Goal: Information Seeking & Learning: Learn about a topic

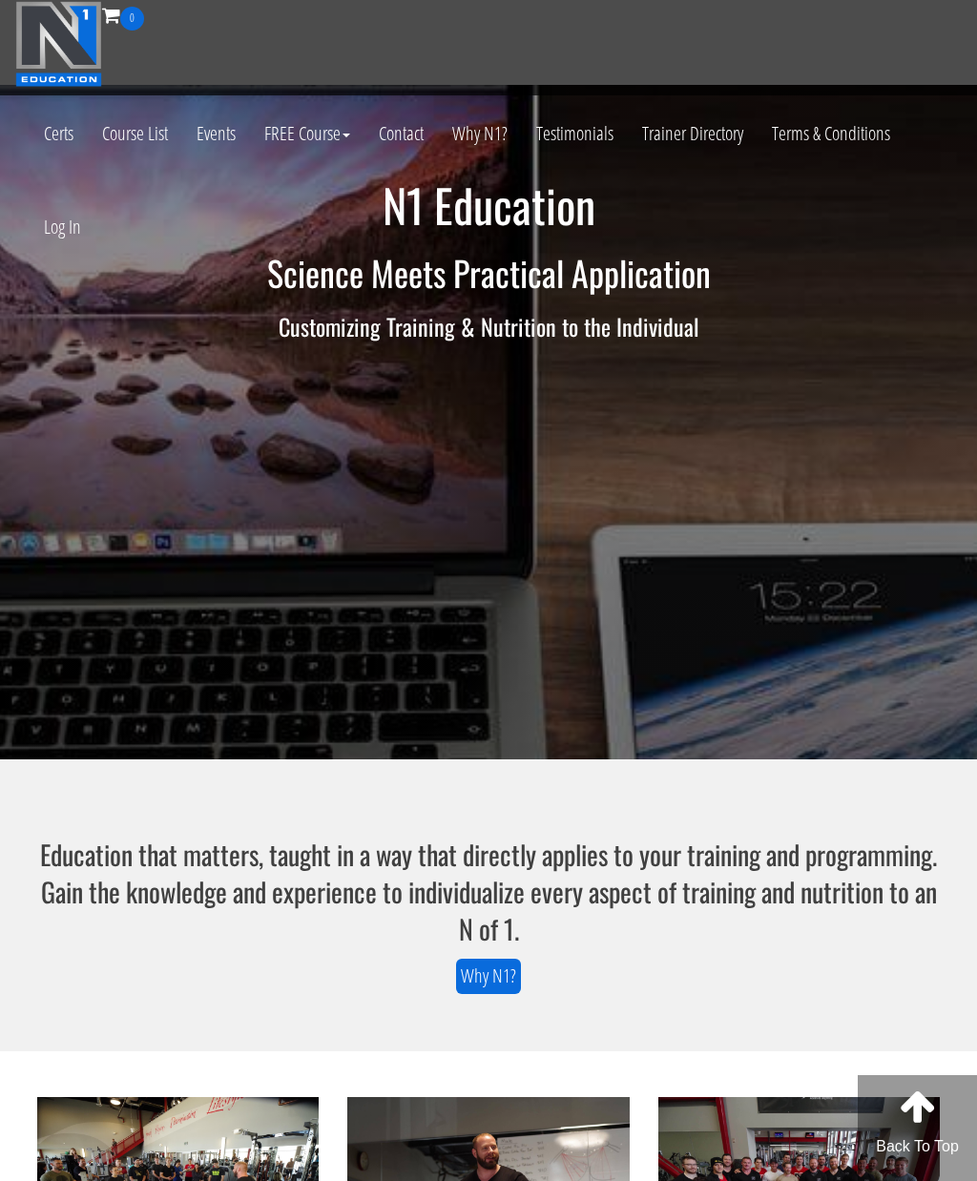
click at [66, 234] on link "Log In" at bounding box center [63, 226] width 66 height 93
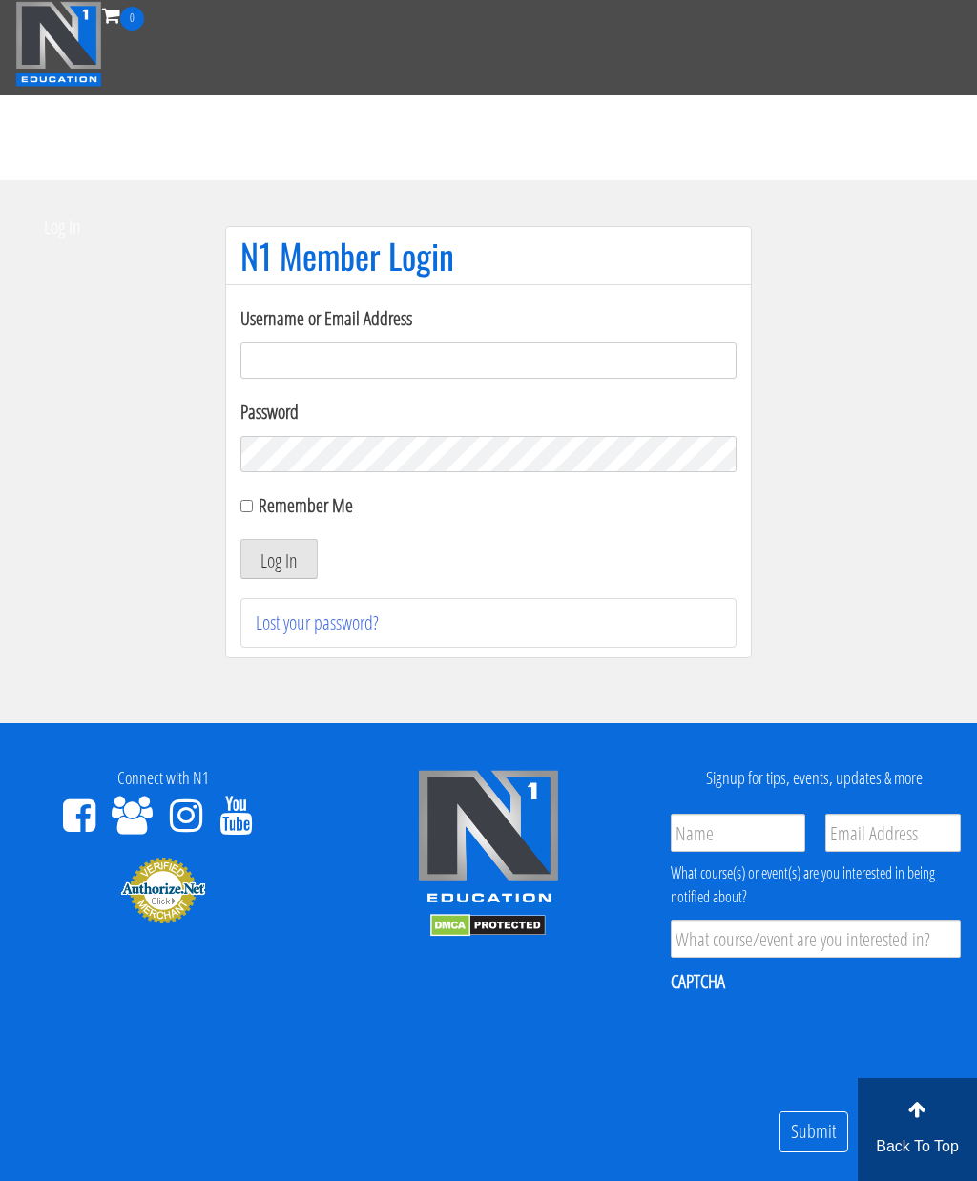
click at [566, 345] on input "Username or Email Address" at bounding box center [488, 361] width 496 height 36
type input "linardoslampros07@gmail.com"
click at [290, 565] on button "Log In" at bounding box center [278, 559] width 77 height 40
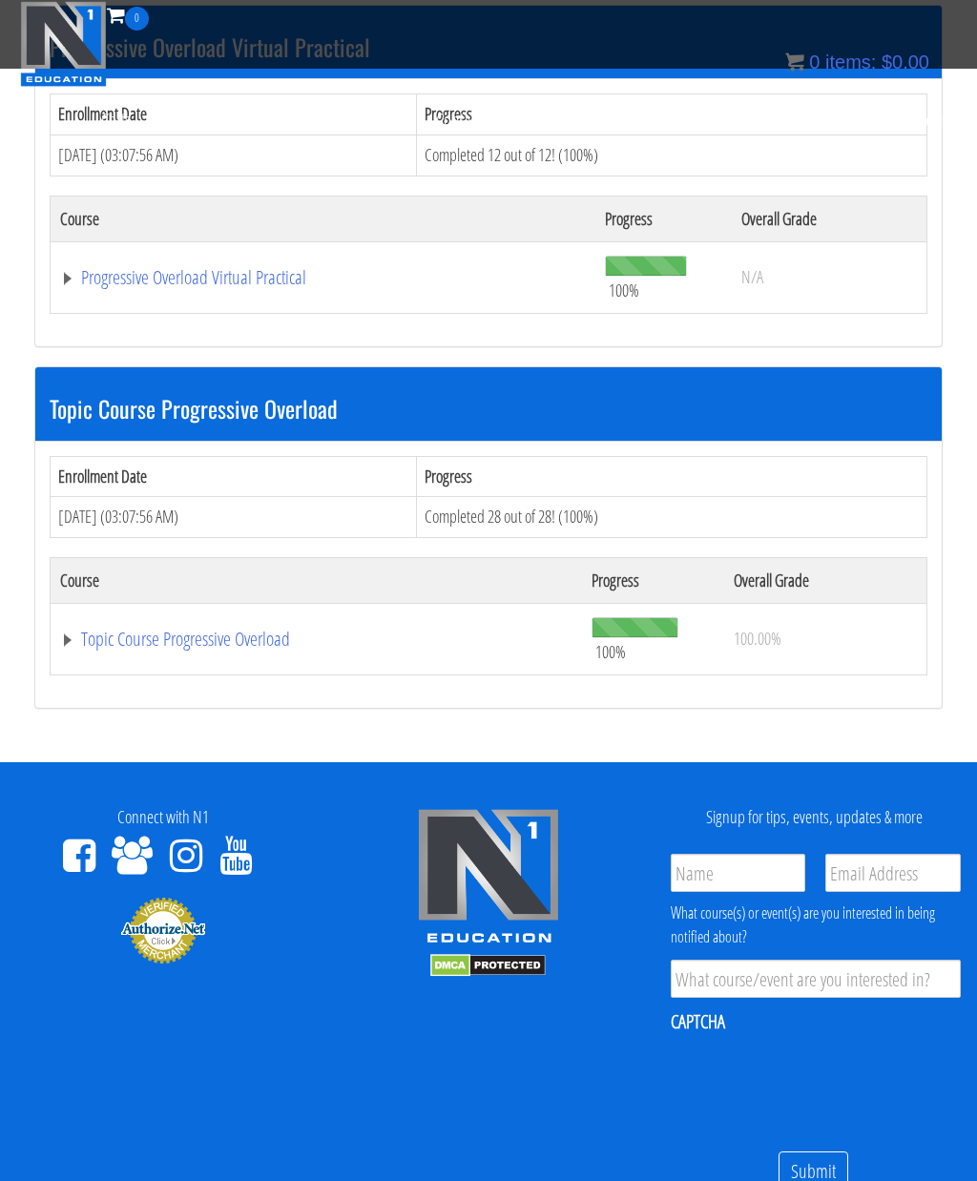
scroll to position [688, 0]
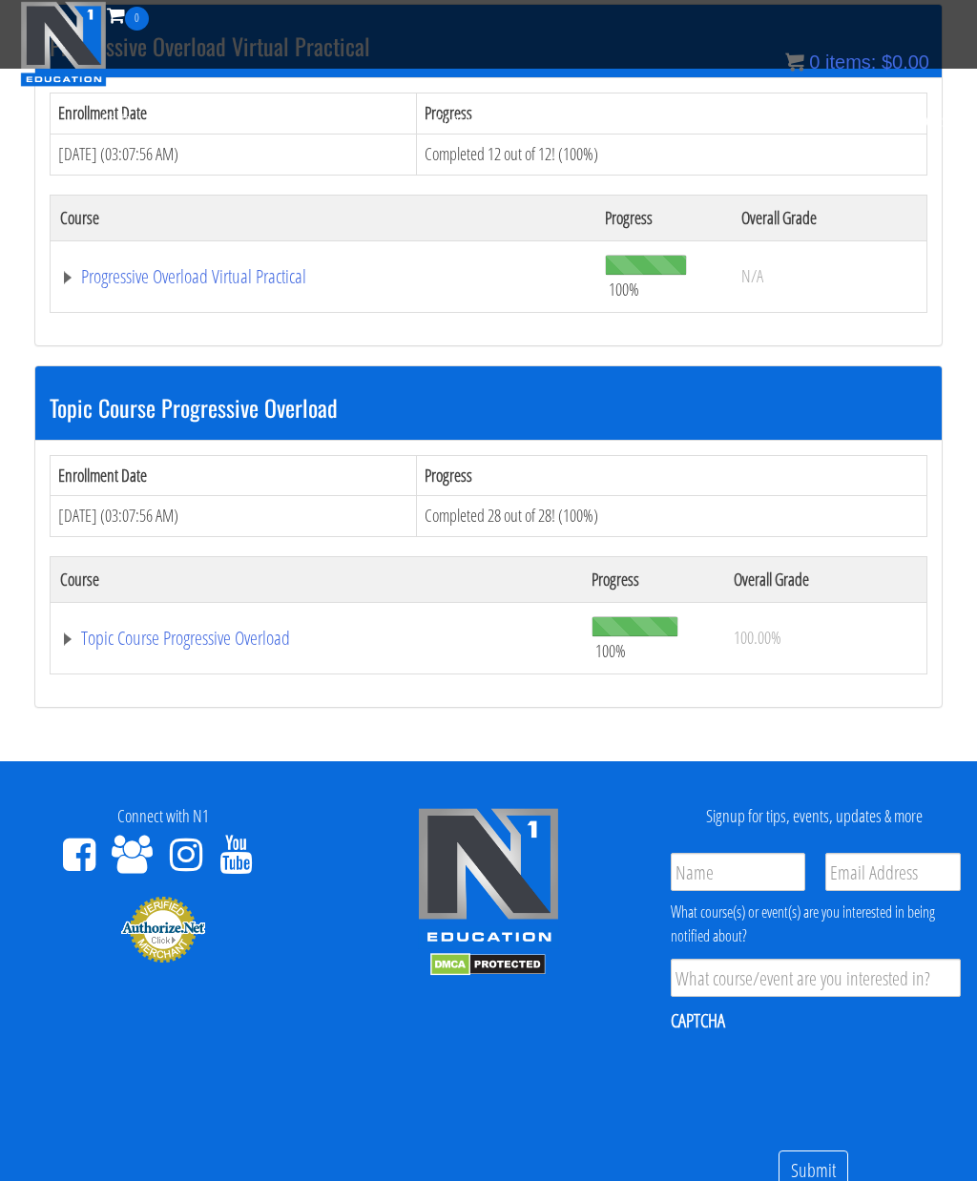
click at [239, 629] on link "Topic Course Progressive Overload" at bounding box center [316, 638] width 512 height 19
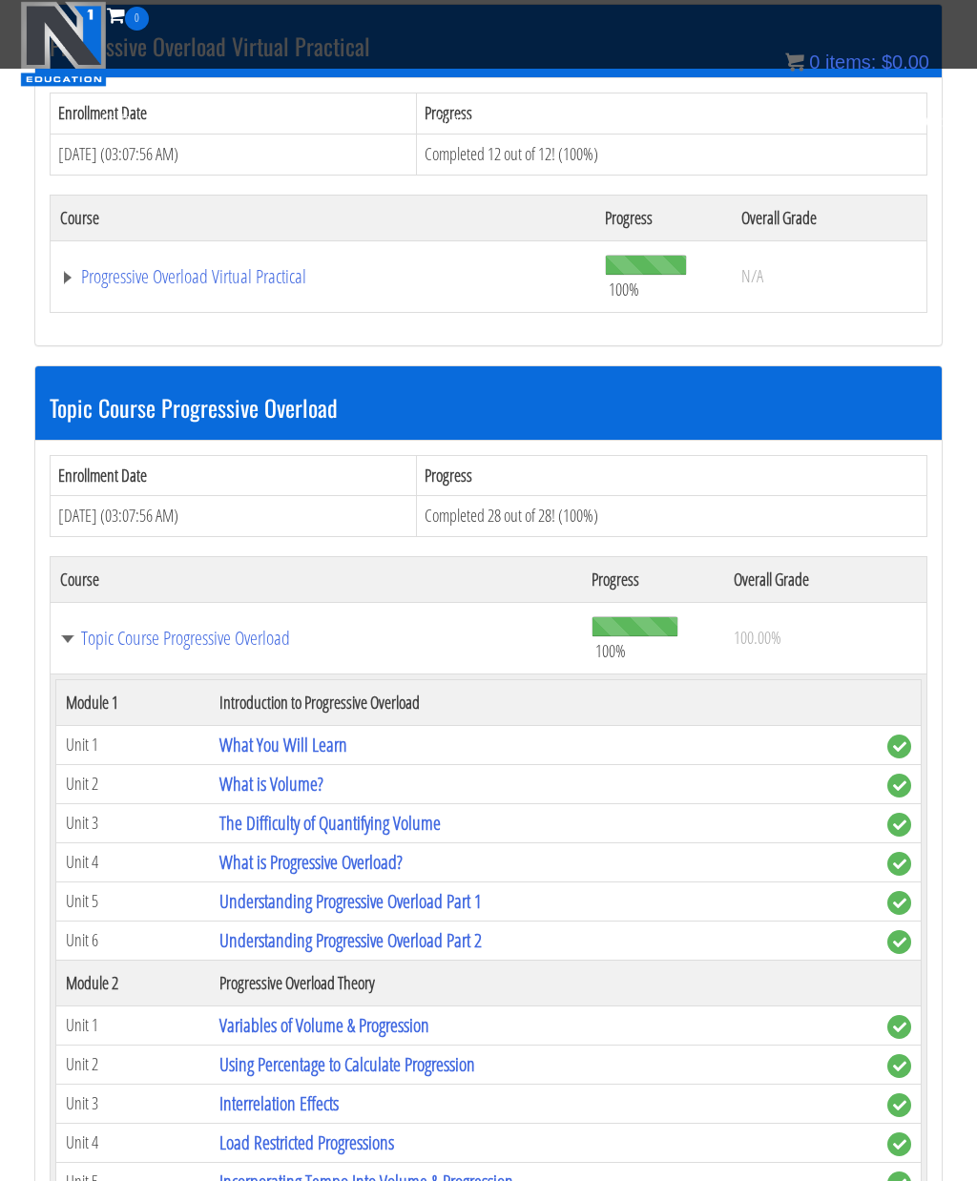
click at [299, 771] on link "What is Volume?" at bounding box center [271, 784] width 104 height 26
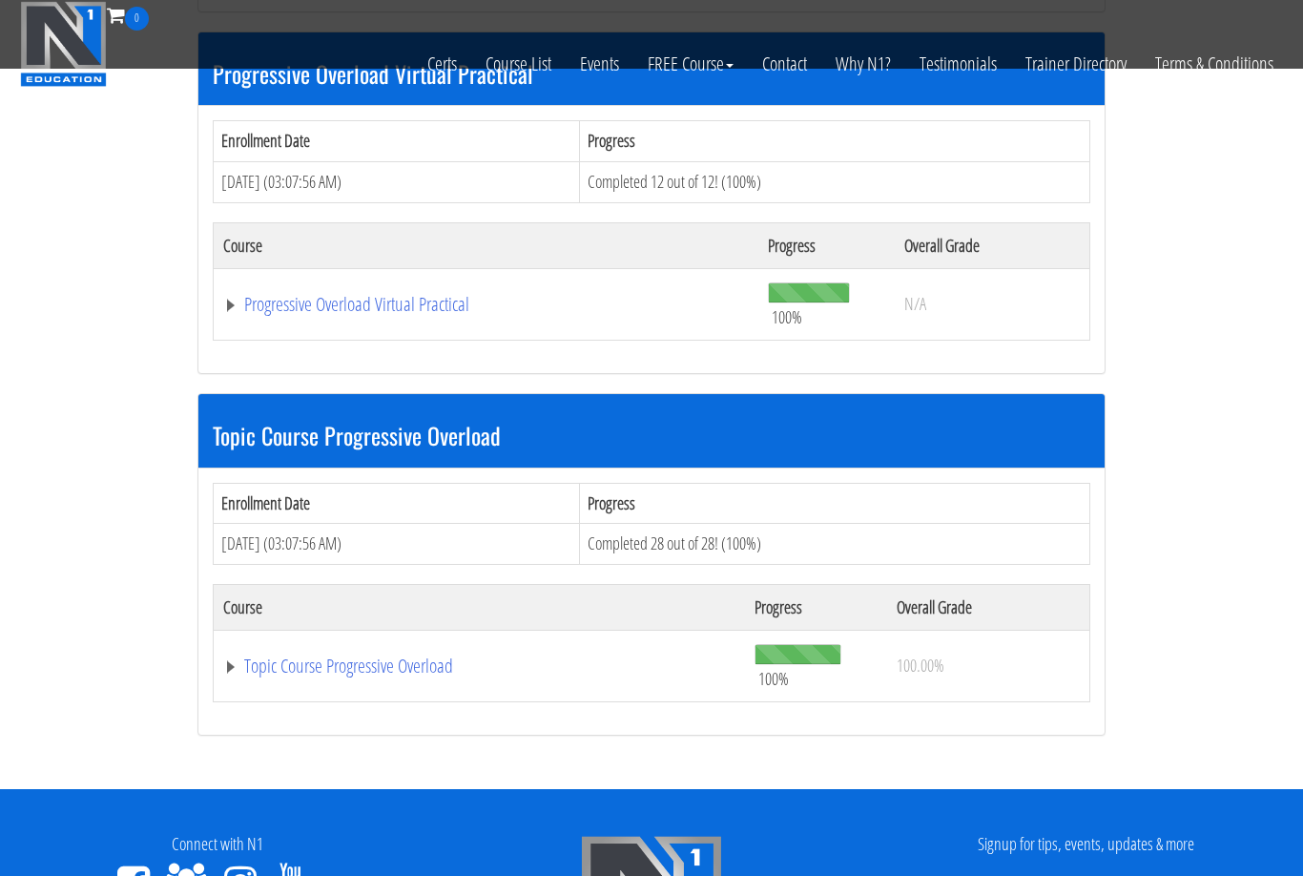
scroll to position [586, 0]
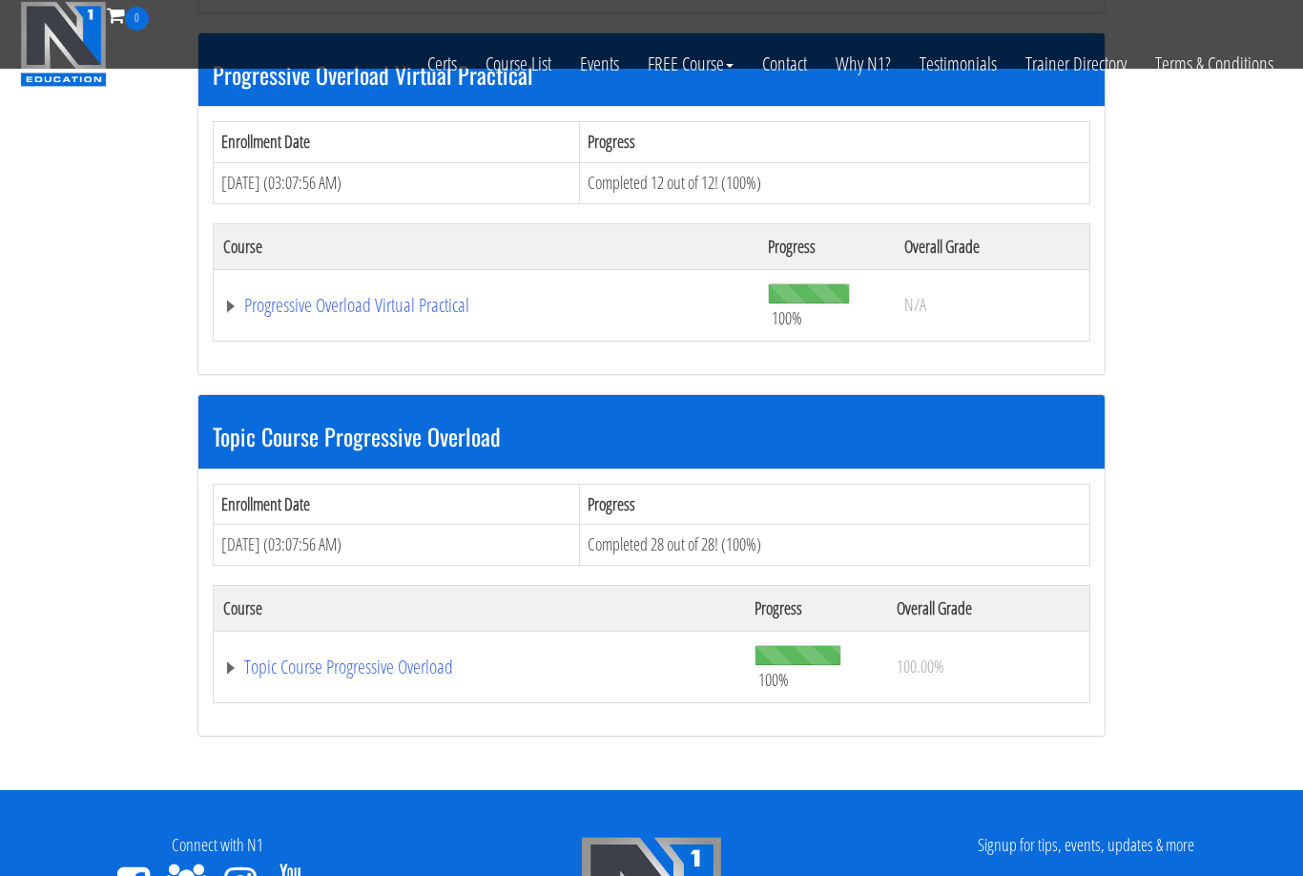
click at [413, 657] on link "Topic Course Progressive Overload" at bounding box center [479, 666] width 512 height 19
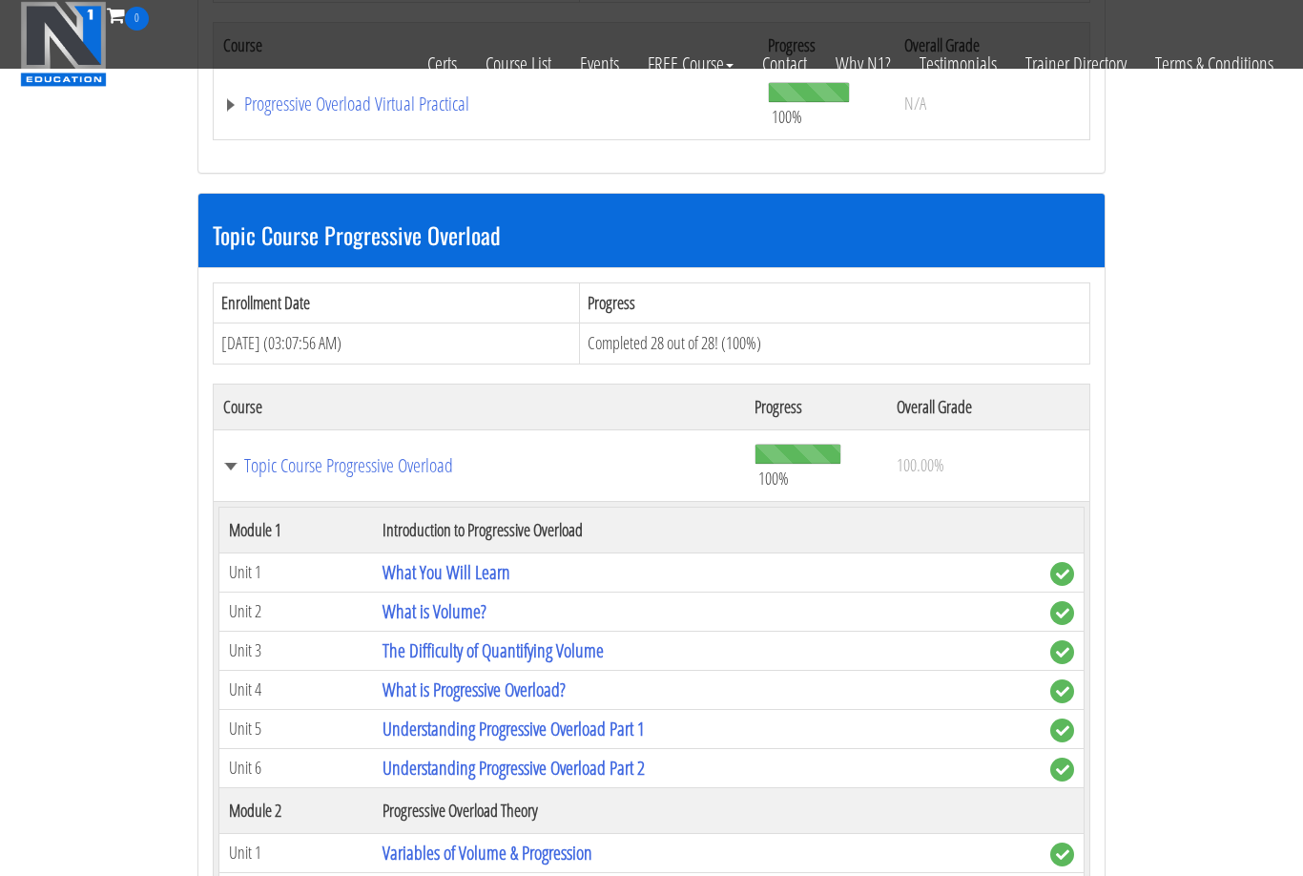
scroll to position [794, 0]
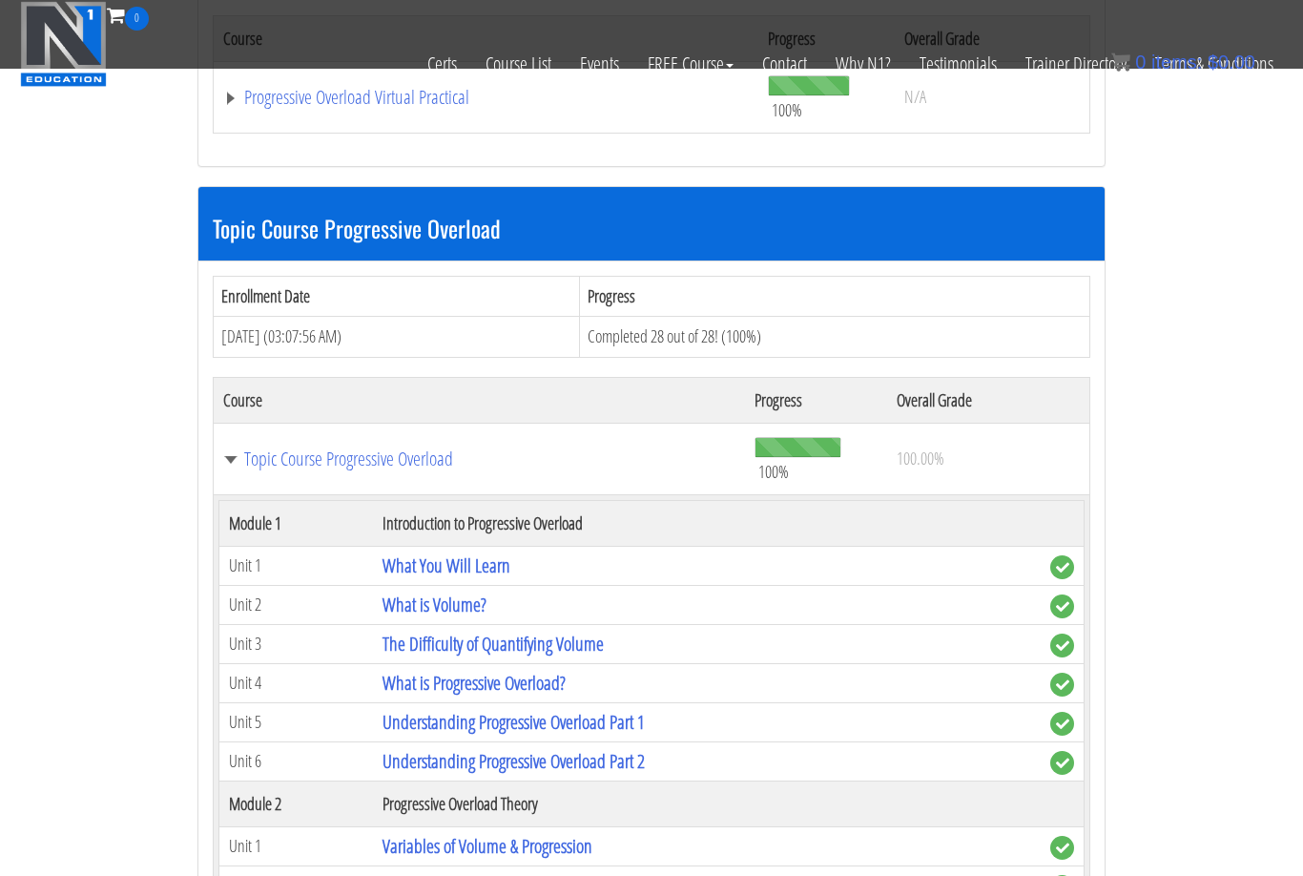
click at [571, 631] on link "The Difficulty of Quantifying Volume" at bounding box center [493, 644] width 221 height 26
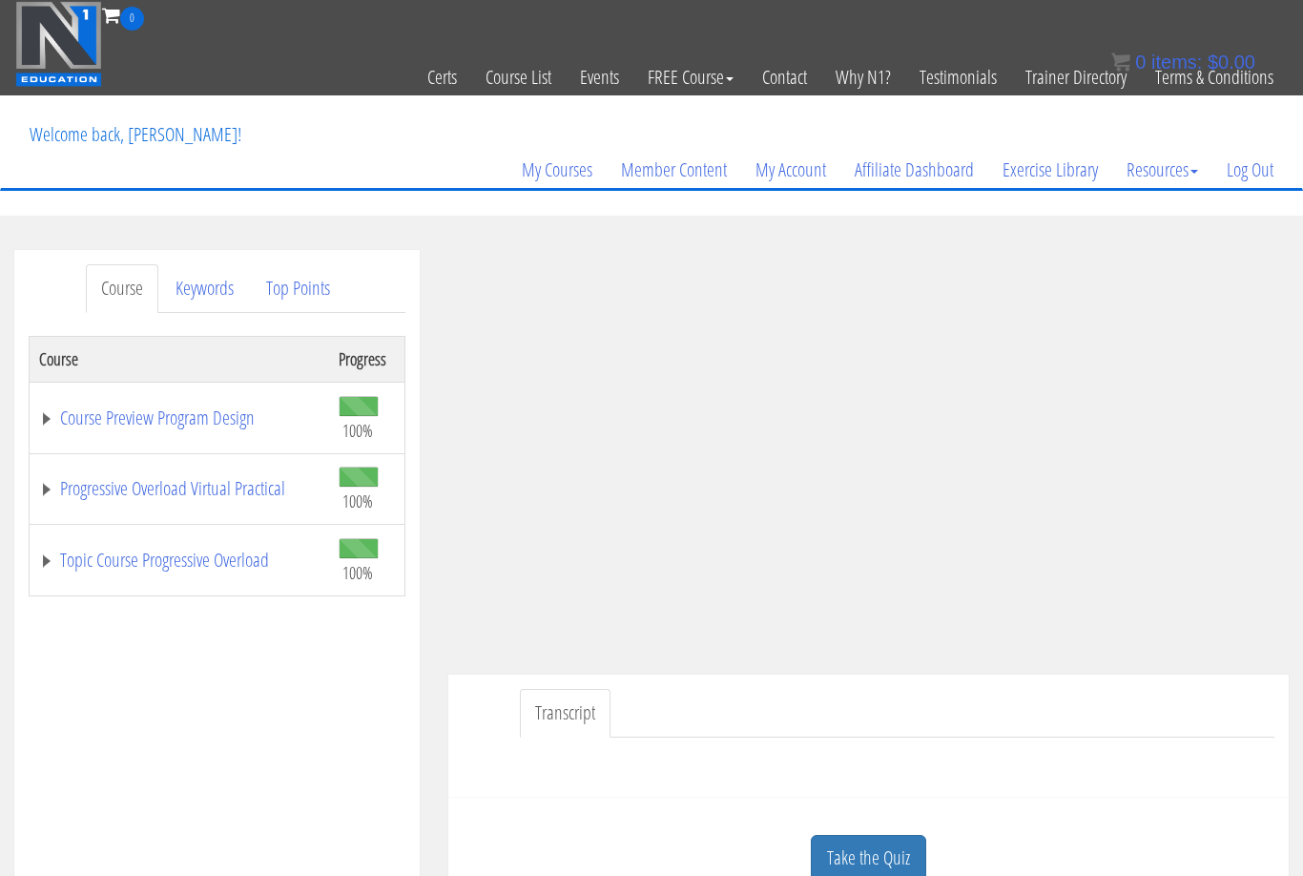
click at [214, 558] on link "Topic Course Progressive Overload" at bounding box center [179, 559] width 280 height 19
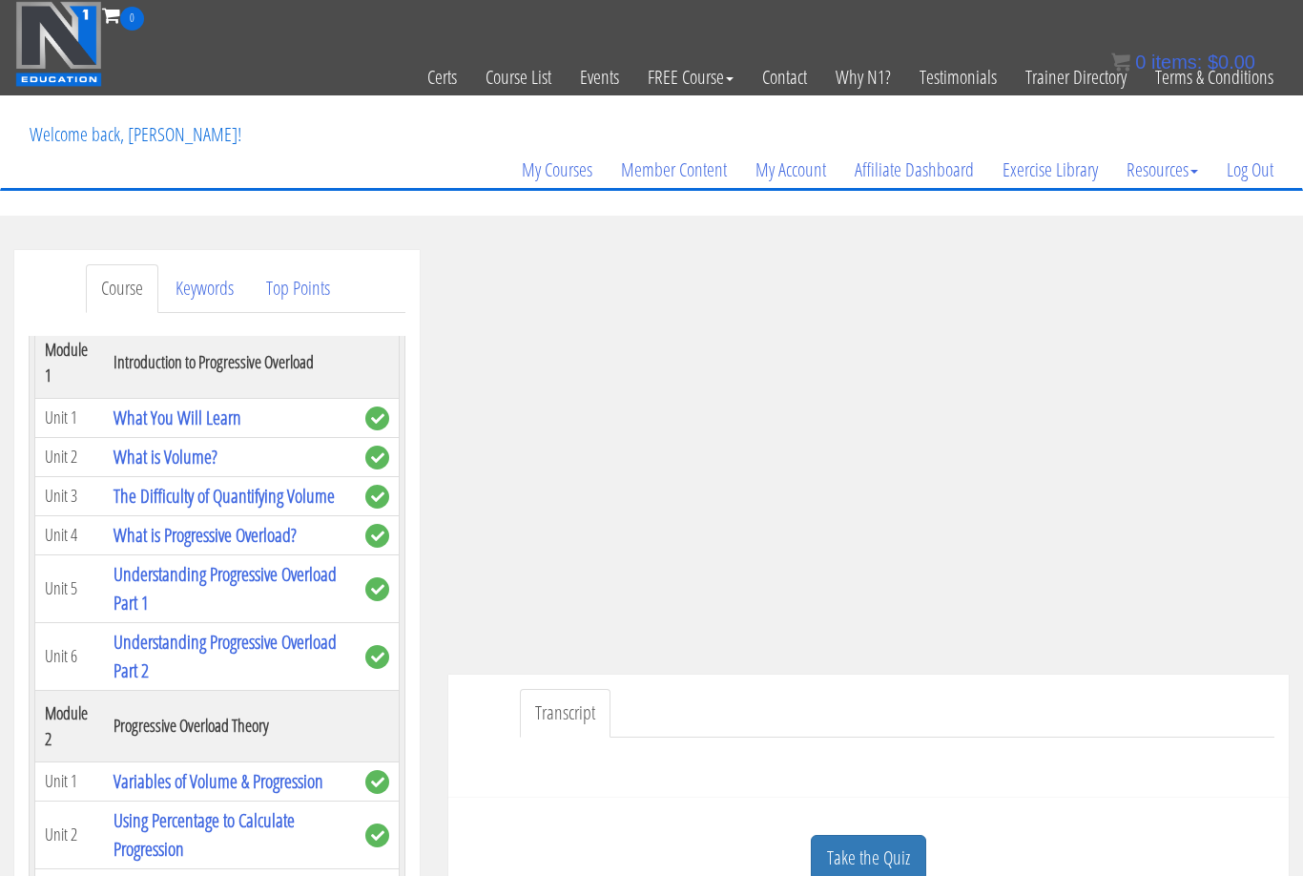
scroll to position [273, 0]
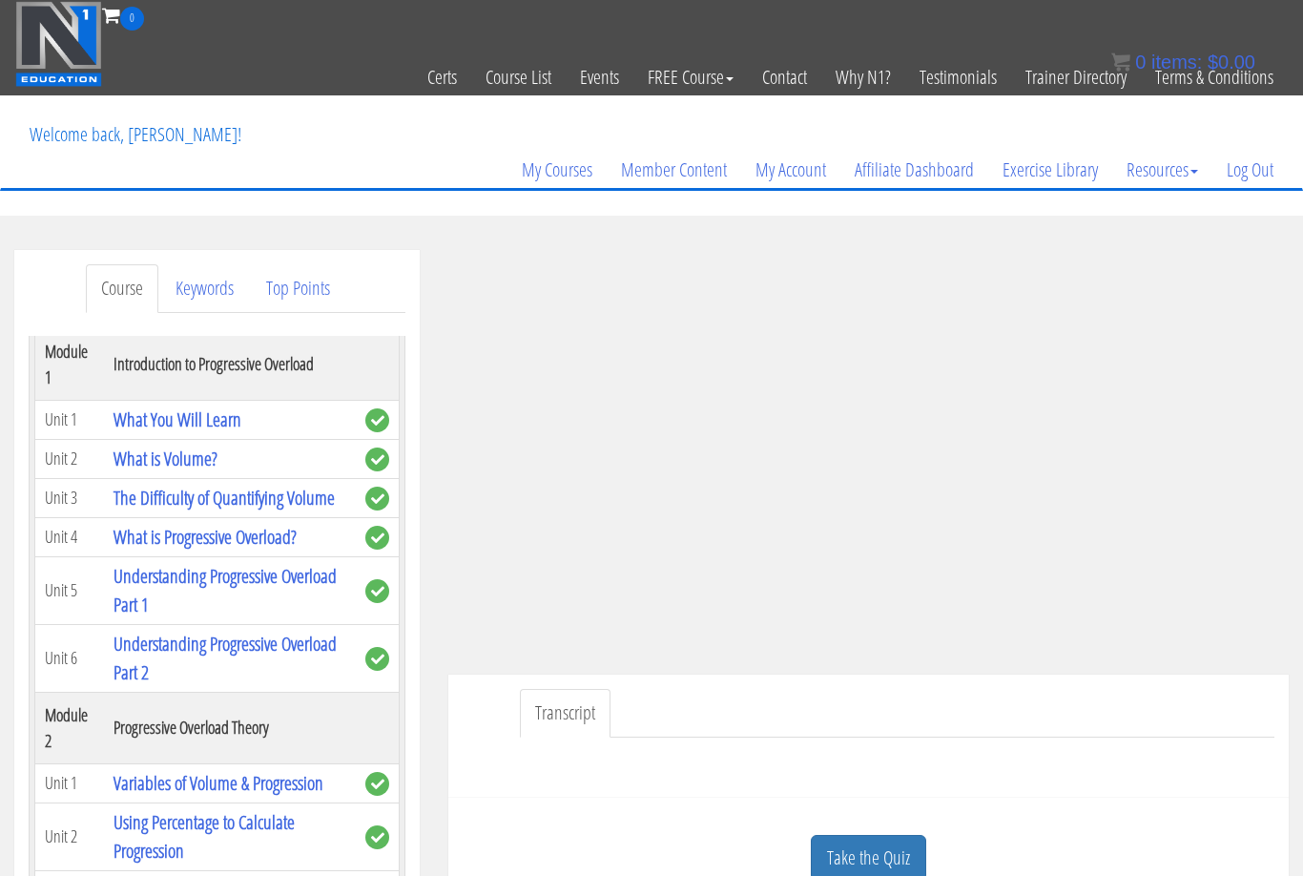
click at [280, 550] on link "What is Progressive Overload?" at bounding box center [205, 537] width 183 height 26
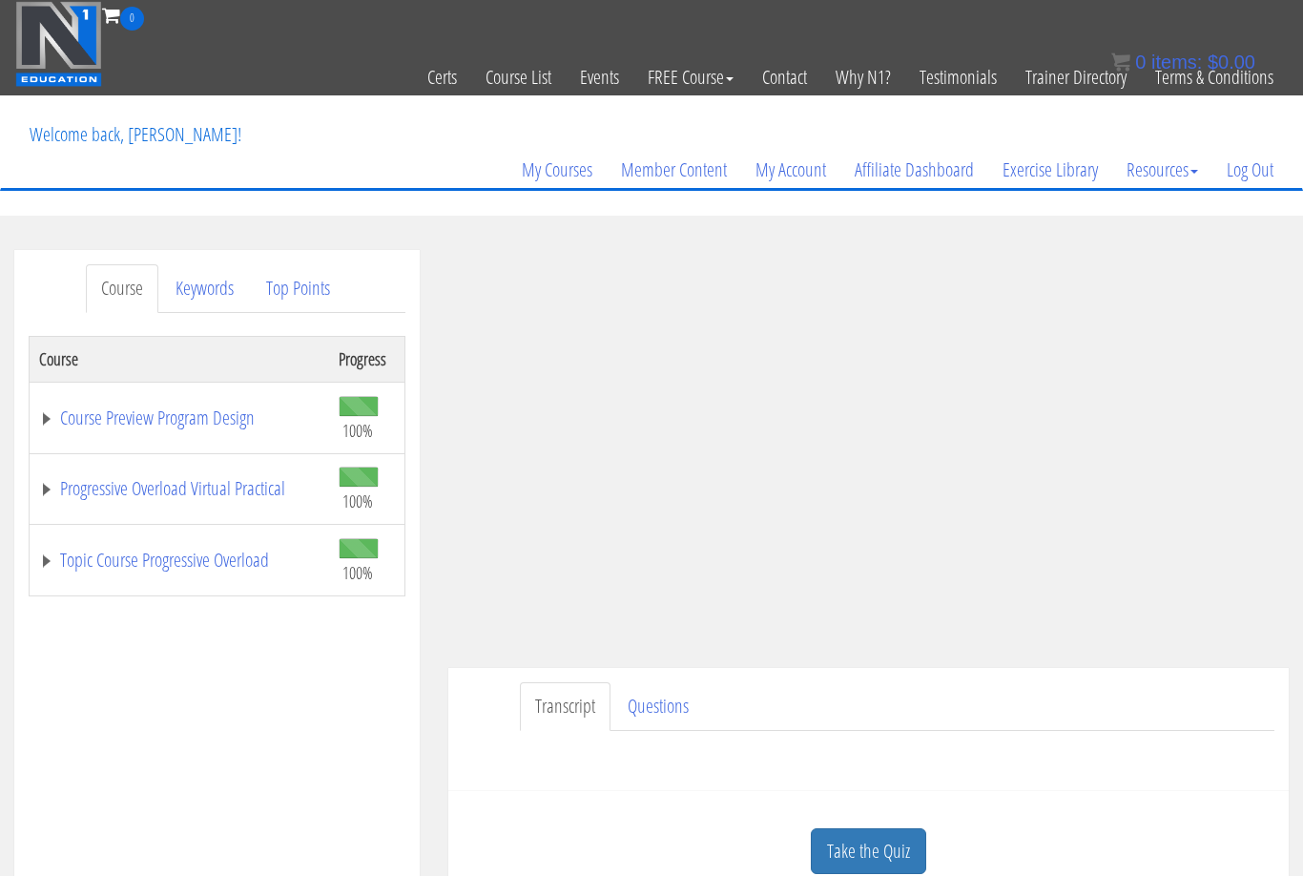
click at [239, 569] on link "Topic Course Progressive Overload" at bounding box center [179, 559] width 280 height 19
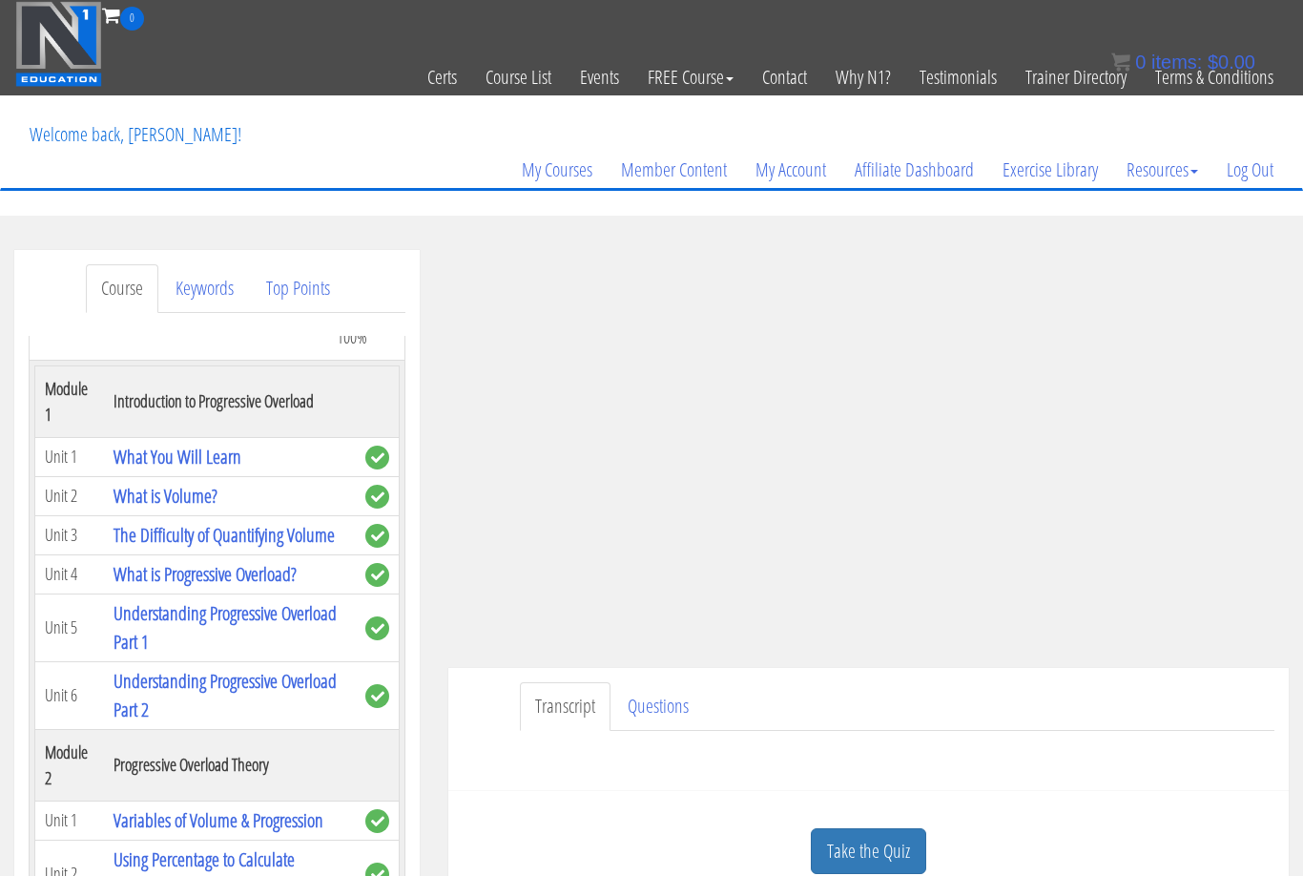
scroll to position [237, 0]
click at [191, 652] on link "Understanding Progressive Overload Part 1" at bounding box center [225, 626] width 223 height 54
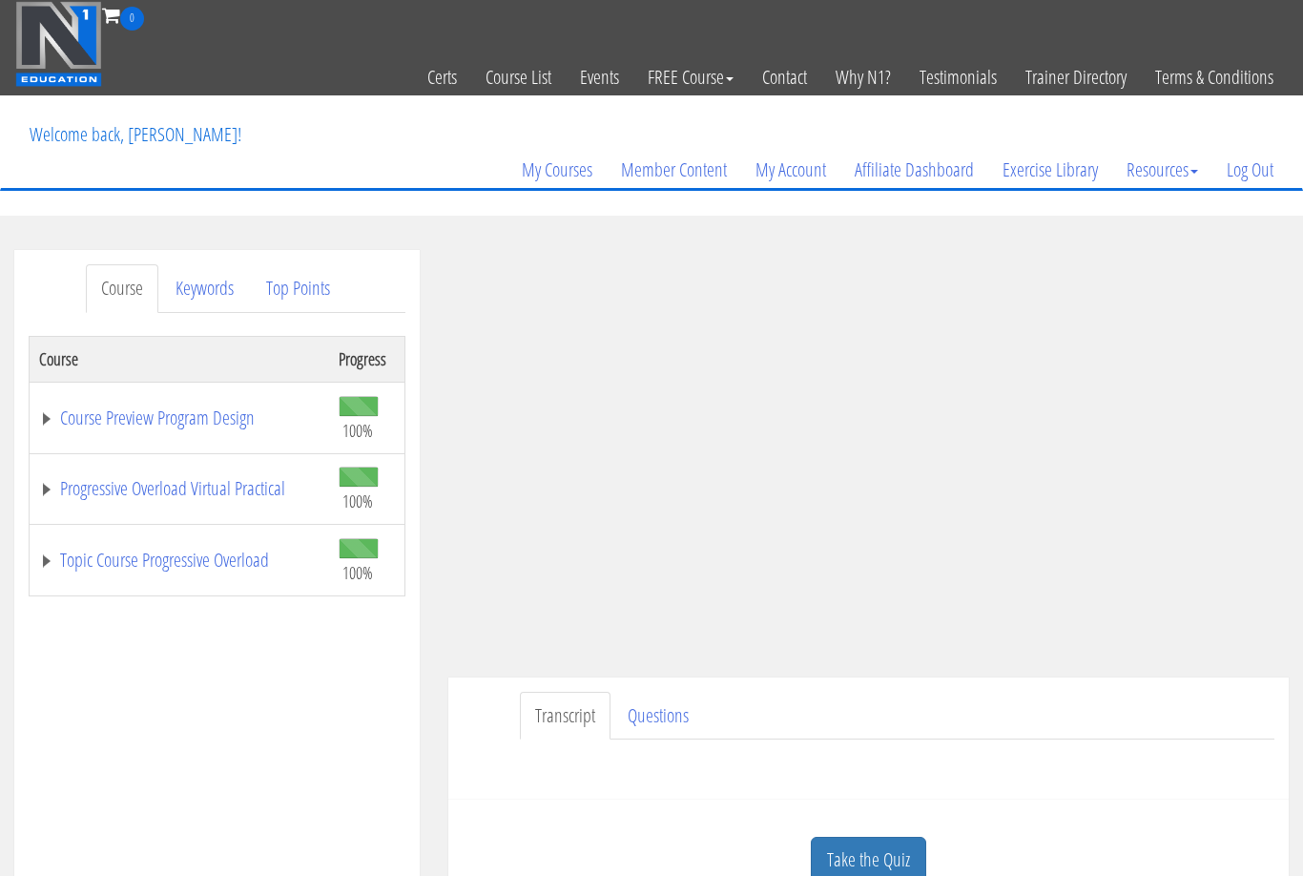
click at [1292, 667] on div "[PERSON_NAME] [EMAIL_ADDRESS][DOMAIN_NAME] [DATE] [TECHNICAL_ID] Transcript Que…" at bounding box center [868, 585] width 869 height 671
